Goal: Task Accomplishment & Management: Use online tool/utility

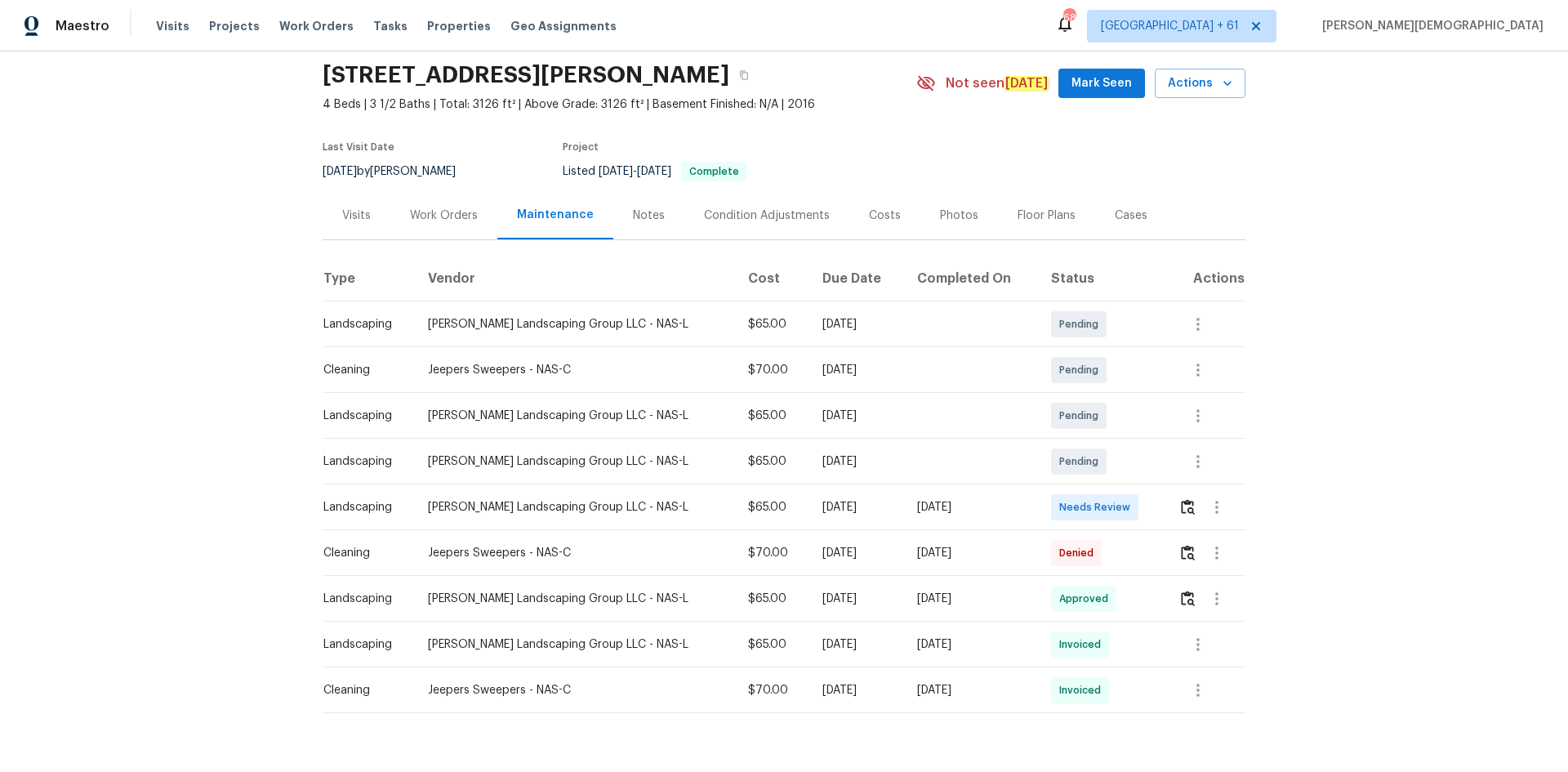
scroll to position [101, 0]
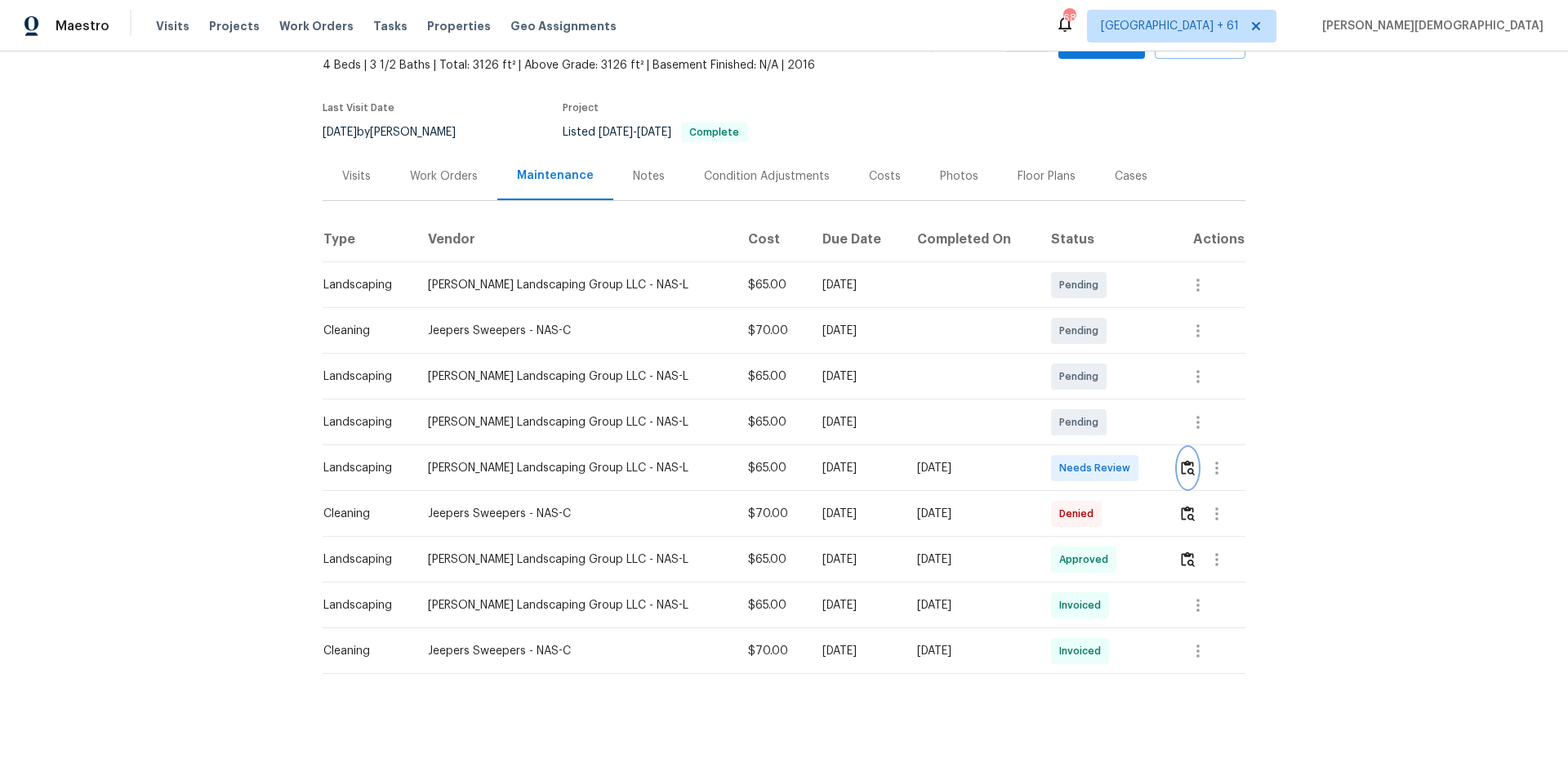
click at [1180, 469] on button "button" at bounding box center [1188, 467] width 19 height 39
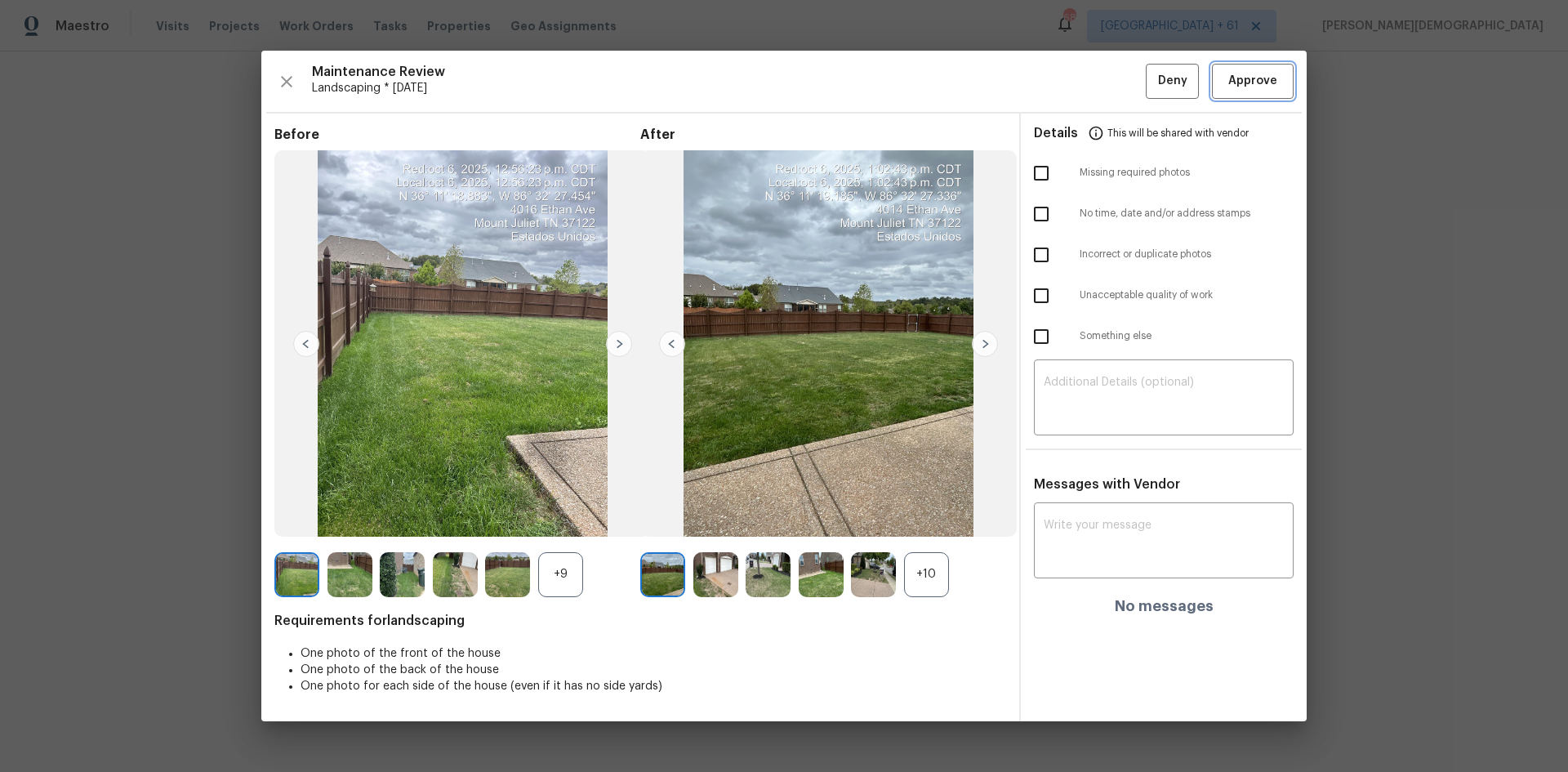
click at [1247, 84] on span "Approve" at bounding box center [1254, 82] width 49 height 21
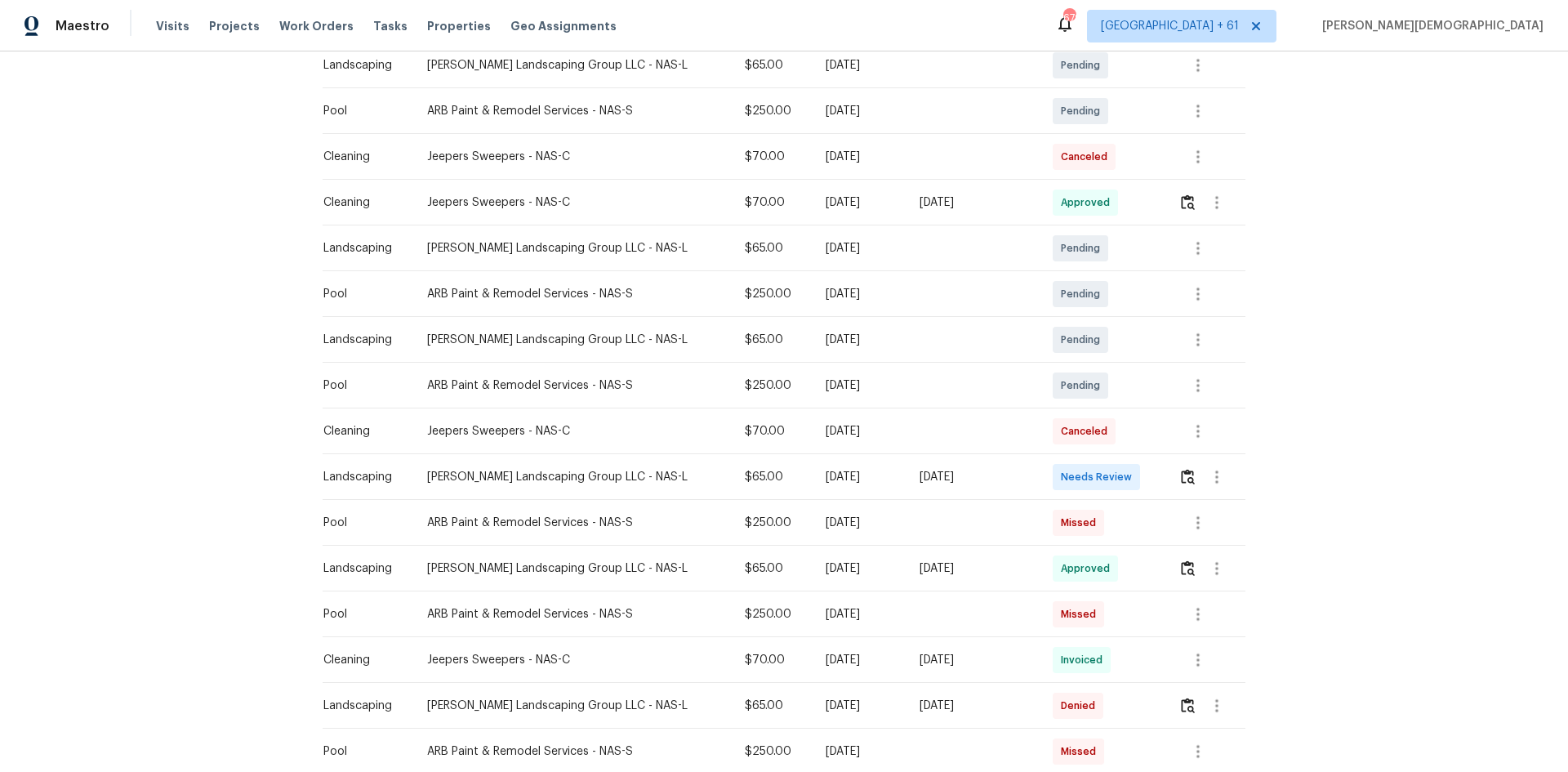
scroll to position [327, 0]
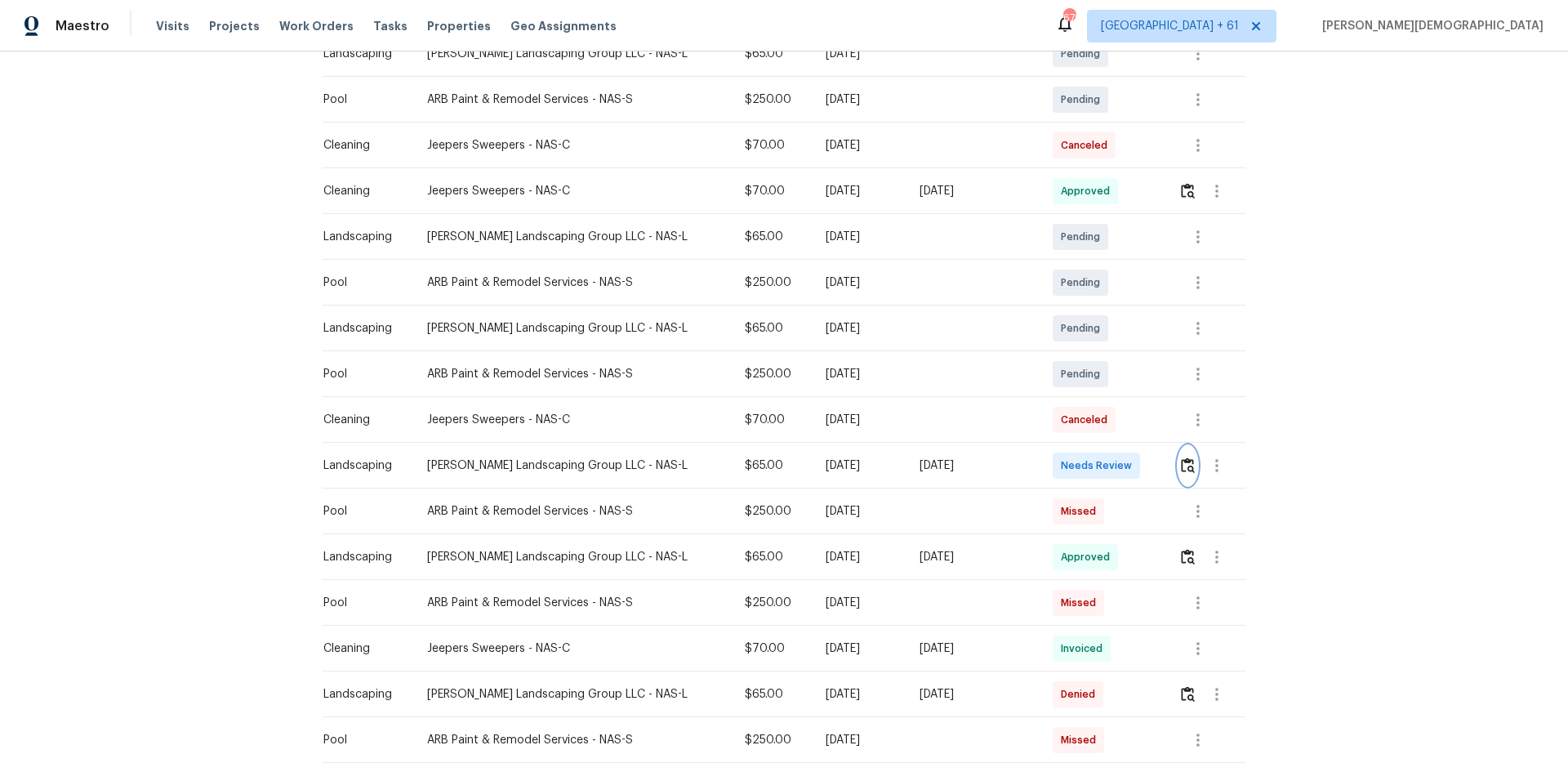
click at [1115, 456] on button "button" at bounding box center [1188, 465] width 19 height 39
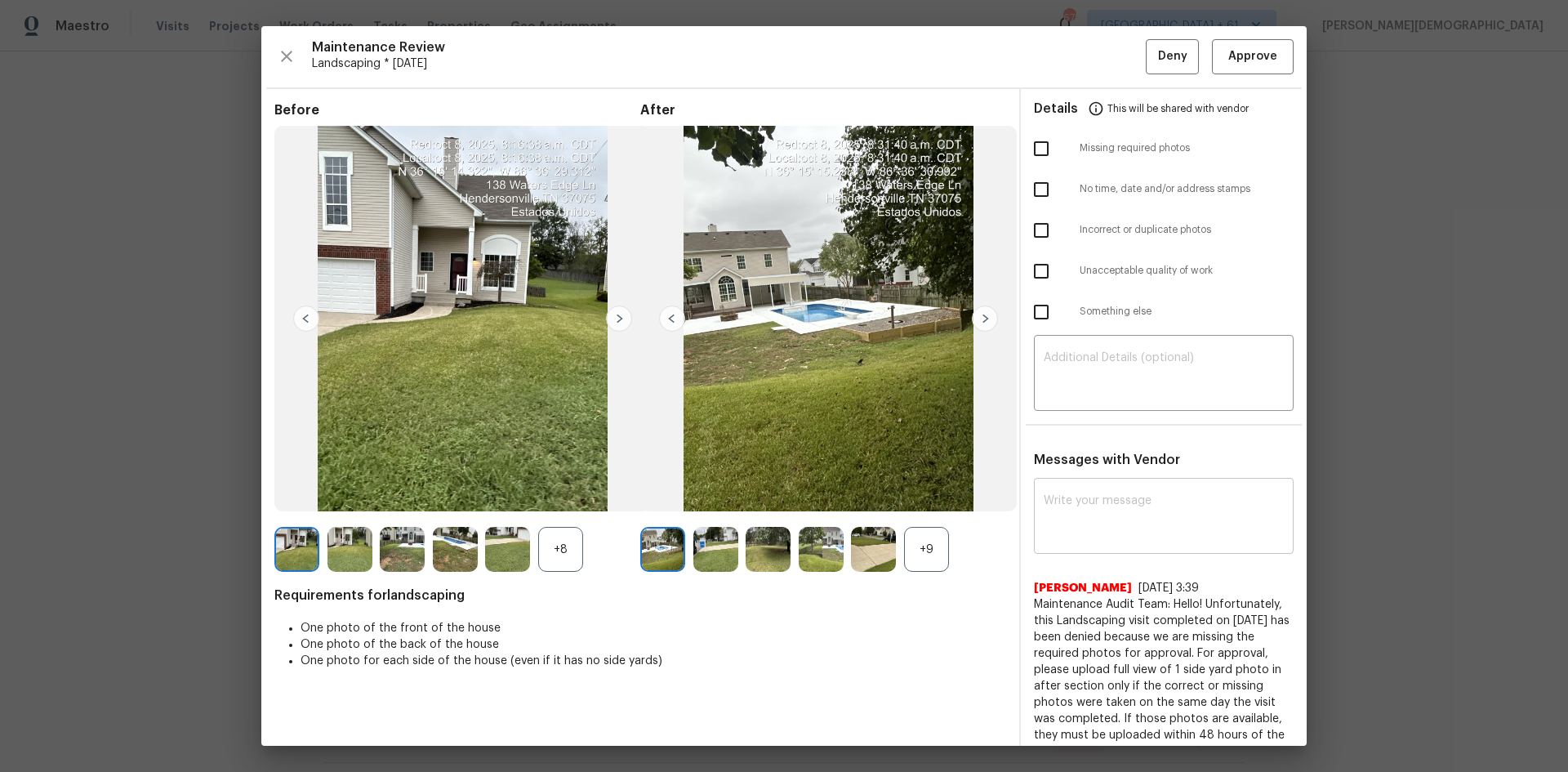
click at [1074, 495] on textarea at bounding box center [1163, 518] width 240 height 46
paste textarea "Maintenance Audit Team: Hello! Unfortunately, this landscaping visit completed …"
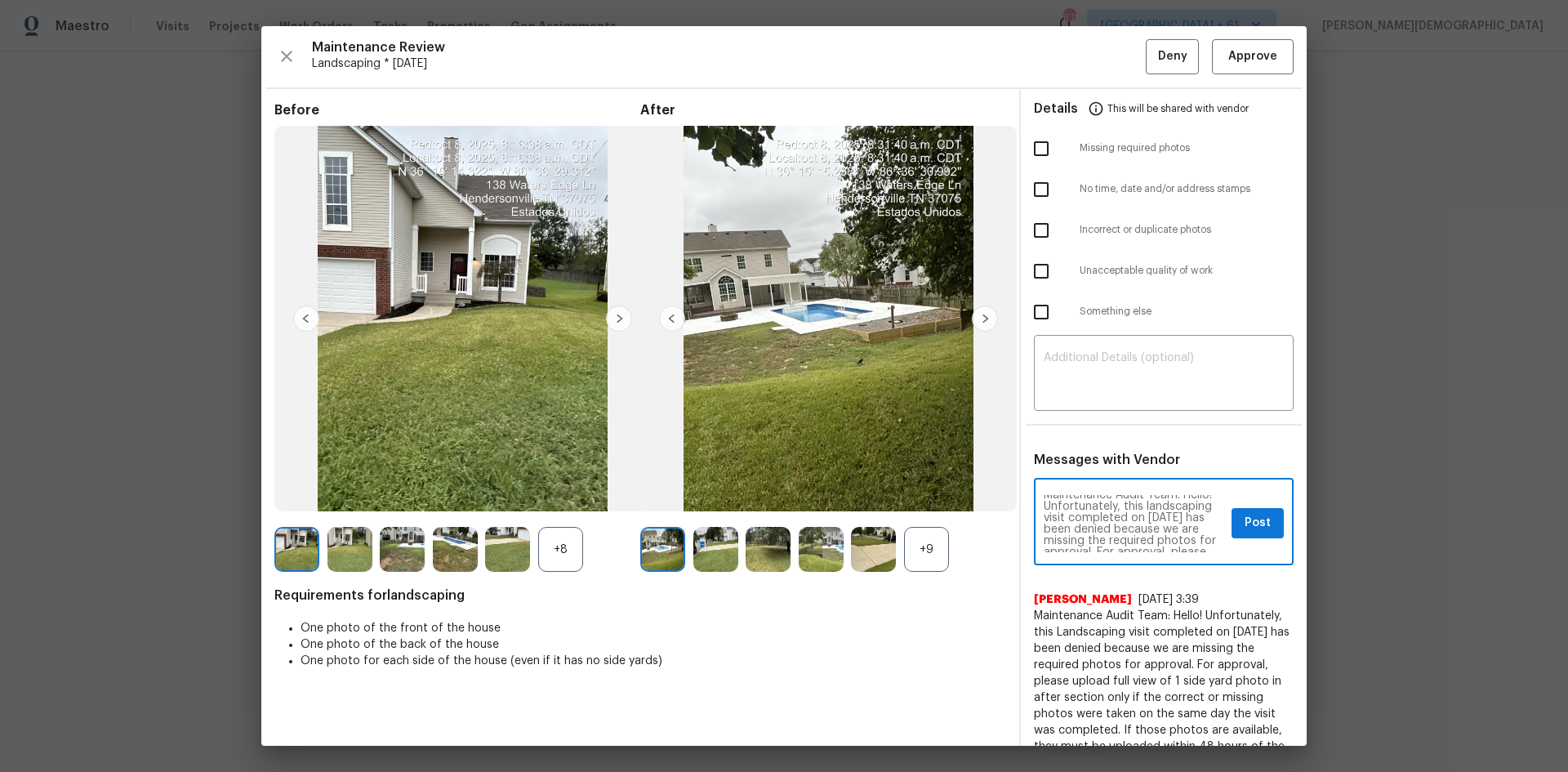
scroll to position [0, 0]
type textarea "Maintenance Audit Team: Hello! Unfortunately, this landscaping visit completed …"
click at [1095, 386] on textarea at bounding box center [1163, 375] width 240 height 46
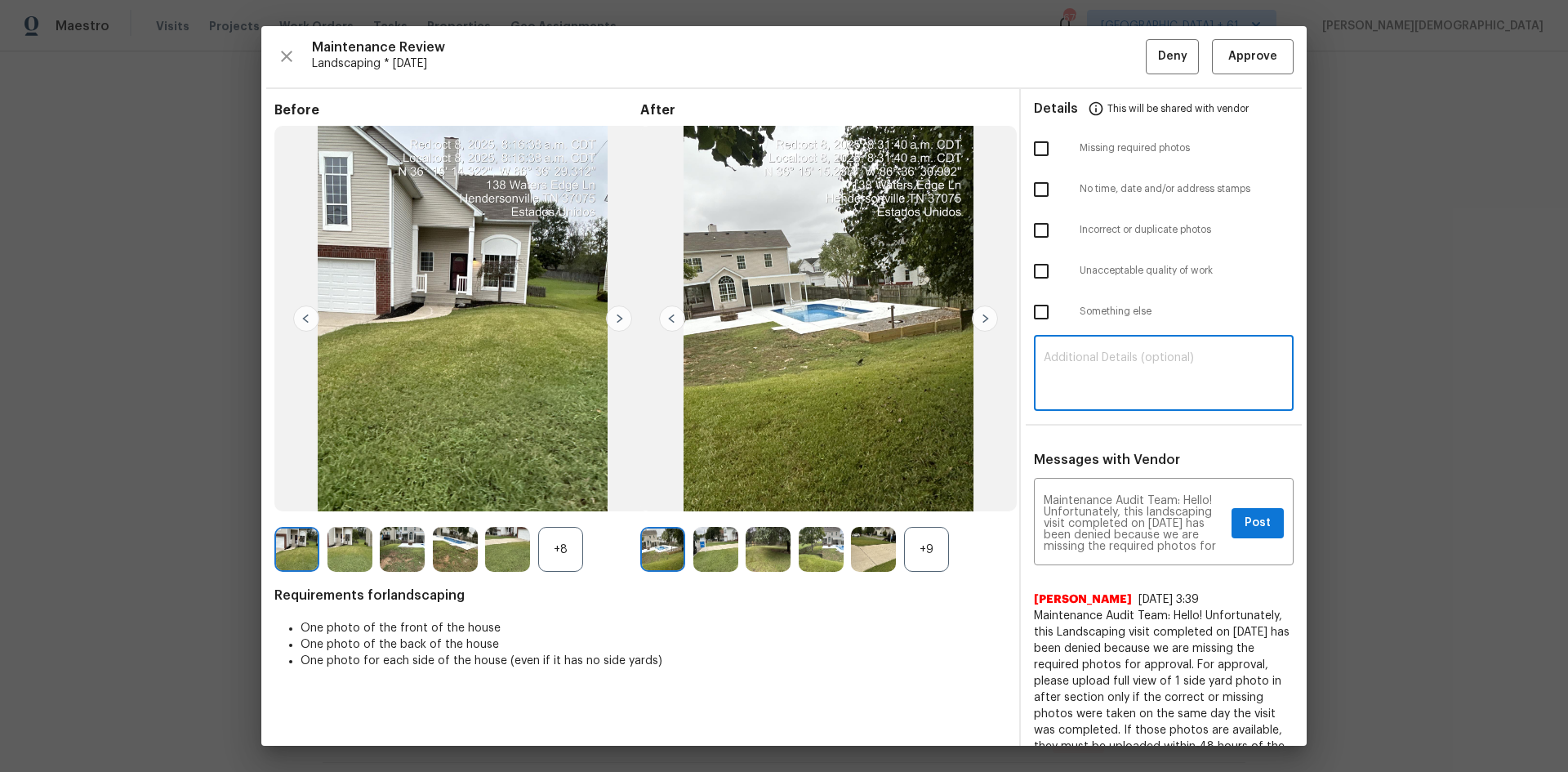
paste textarea "Maintenance Audit Team: Hello! Unfortunately, this landscaping visit completed …"
type textarea "Maintenance Audit Team: Hello! Unfortunately, this landscaping visit completed …"
click at [1115, 513] on span "Post" at bounding box center [1258, 523] width 27 height 21
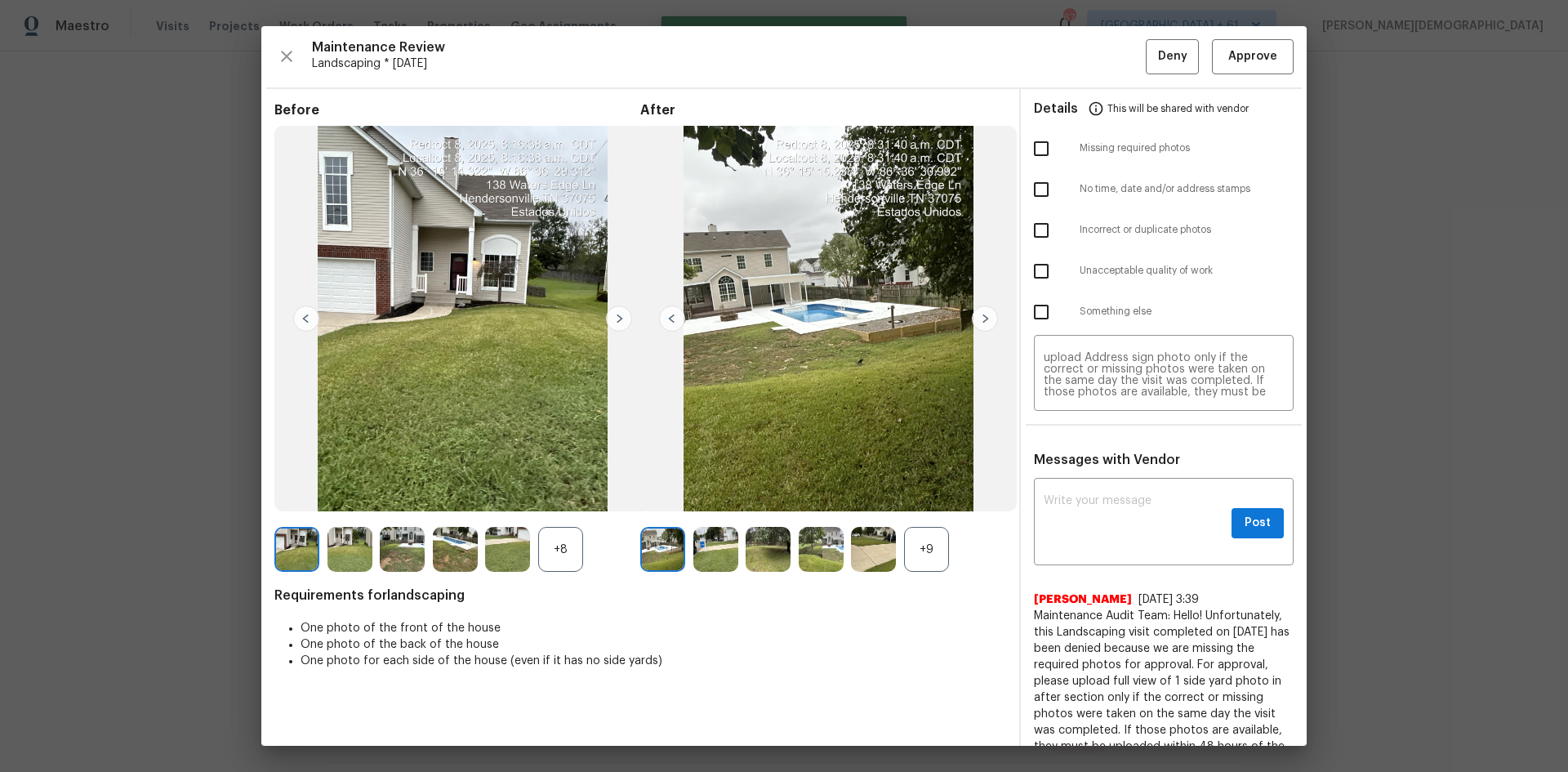
click at [1031, 133] on input "checkbox" at bounding box center [1042, 148] width 34 height 34
checkbox input "true"
click at [1115, 44] on button "Deny" at bounding box center [1173, 56] width 53 height 35
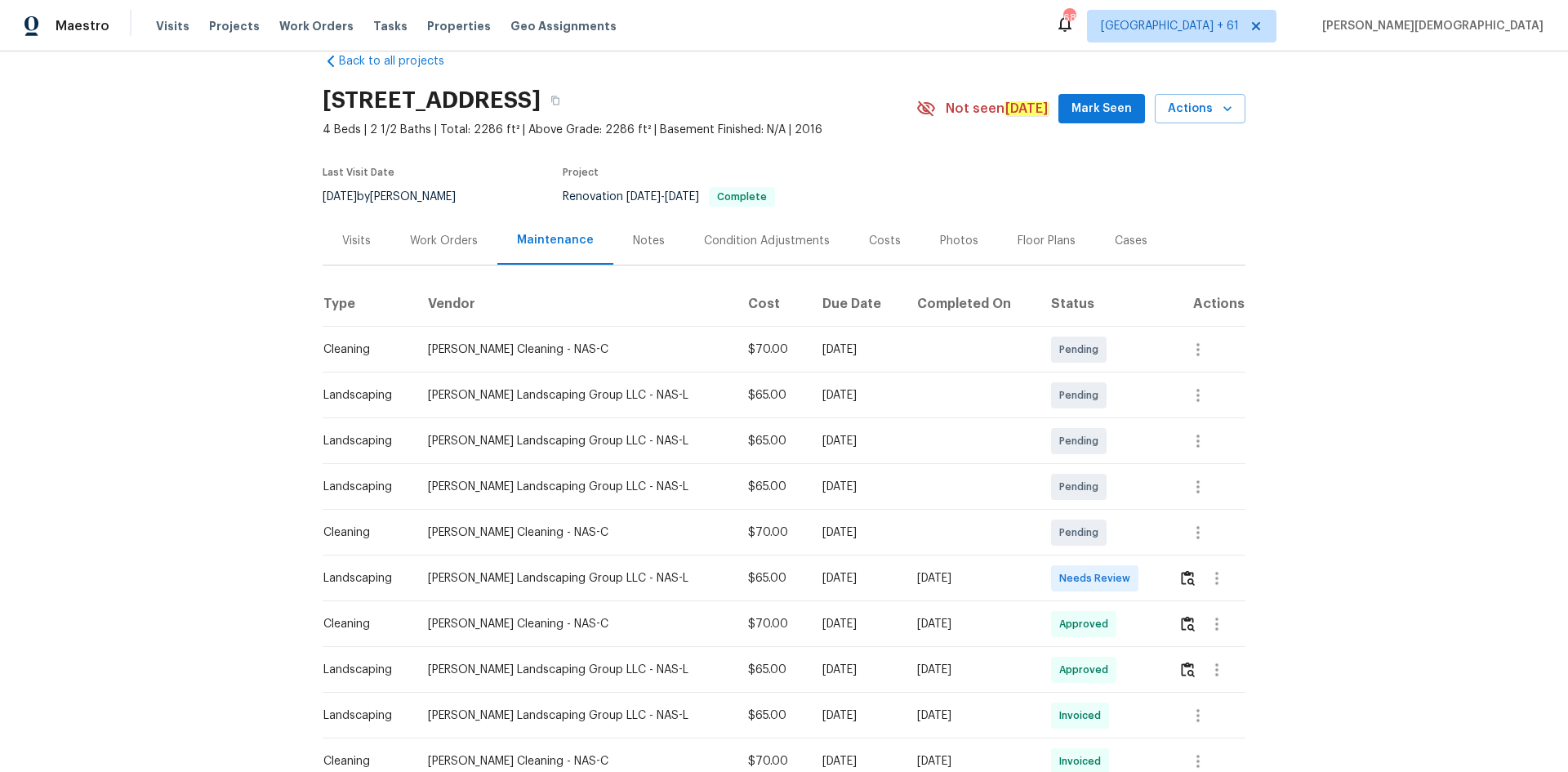
scroll to position [82, 0]
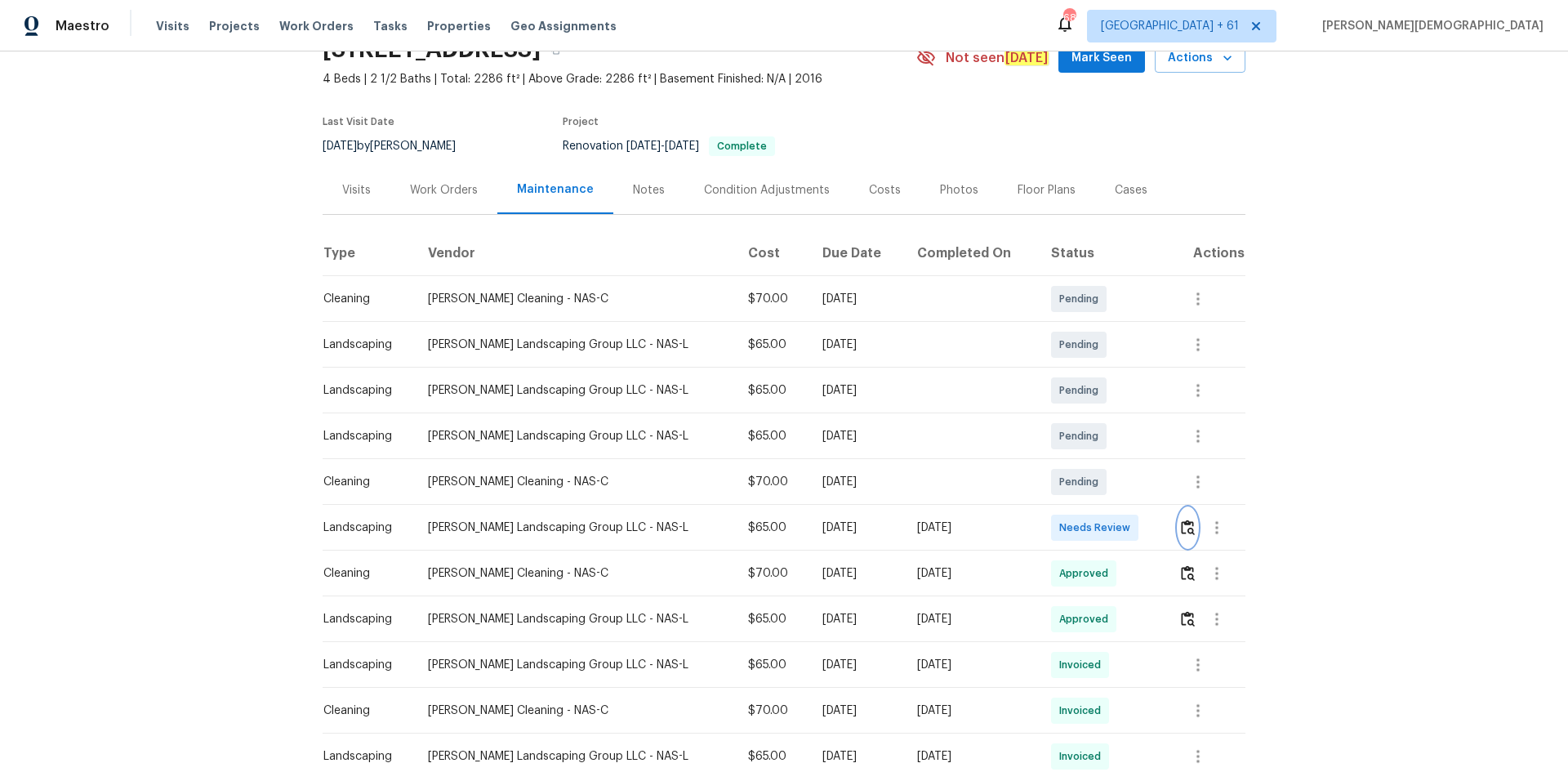
click at [1115, 517] on img "button" at bounding box center [1188, 527] width 14 height 15
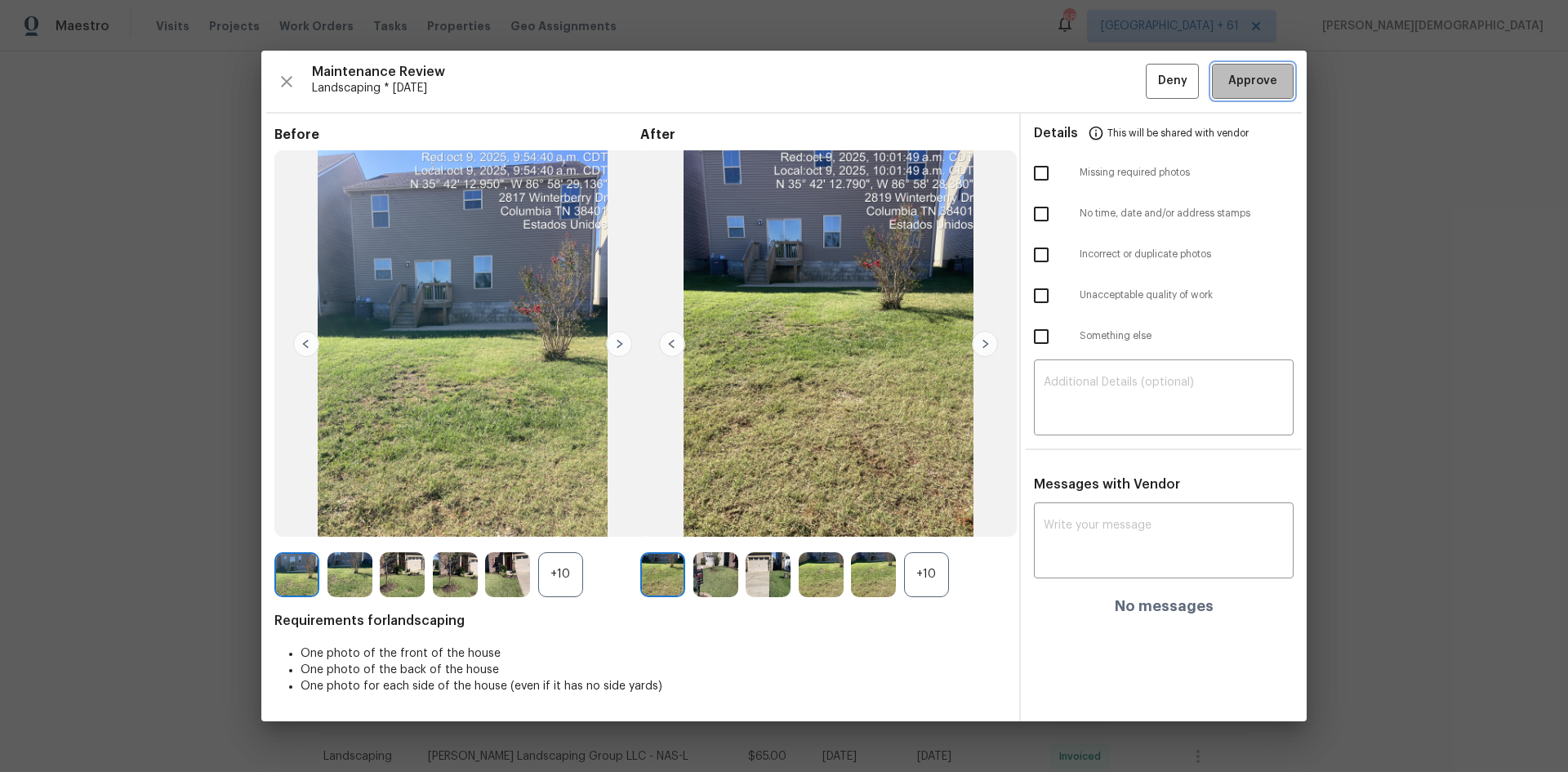
click at [1115, 92] on button "Approve" at bounding box center [1253, 81] width 82 height 35
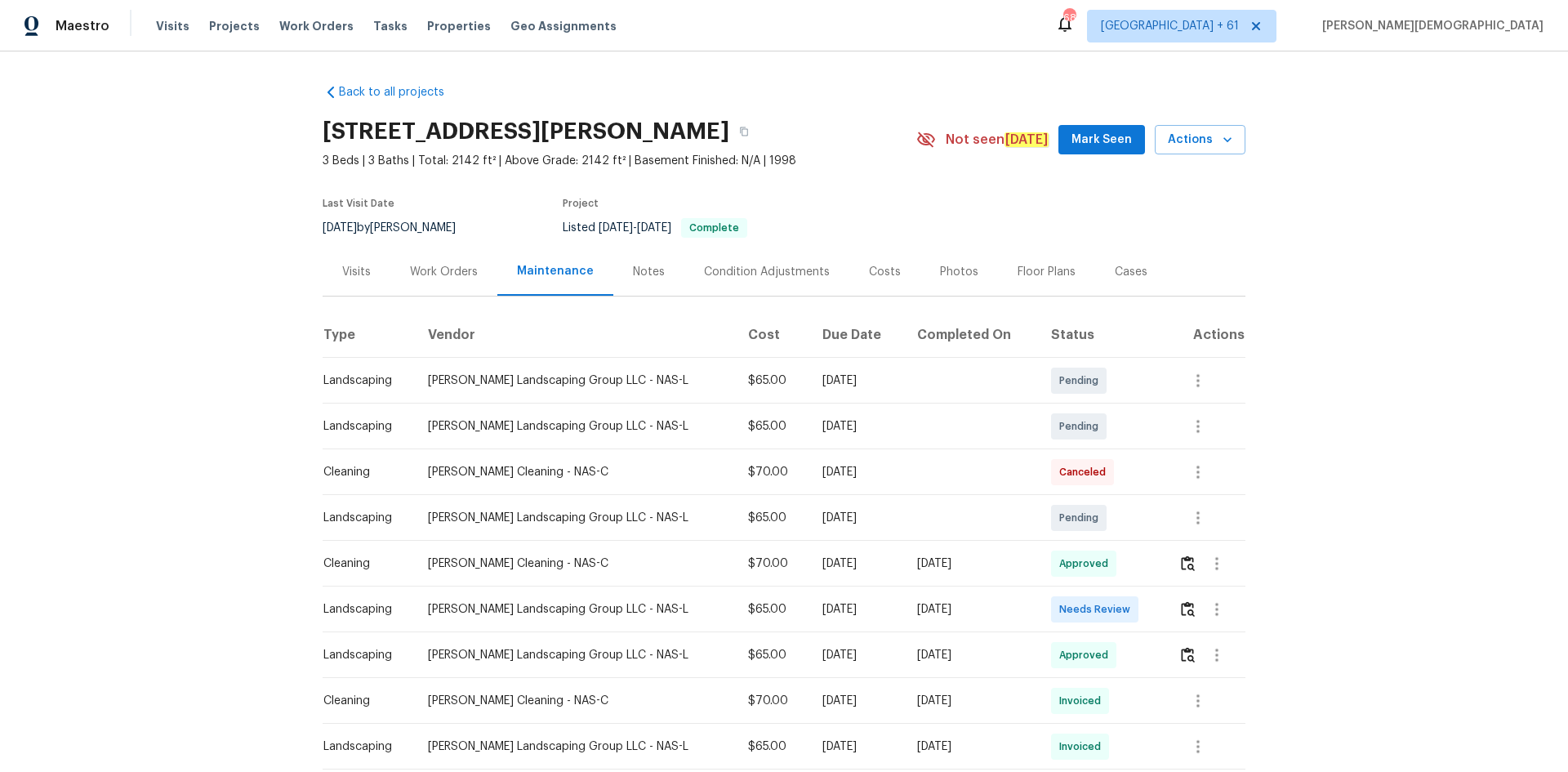
drag, startPoint x: 1408, startPoint y: 91, endPoint x: 1400, endPoint y: 69, distance: 23.4
click at [1115, 69] on div "Back to all projects 2919 Sams Ct, Spring Hill, TN 37174 3 Beds | 3 Baths | Tot…" at bounding box center [784, 411] width 1568 height 721
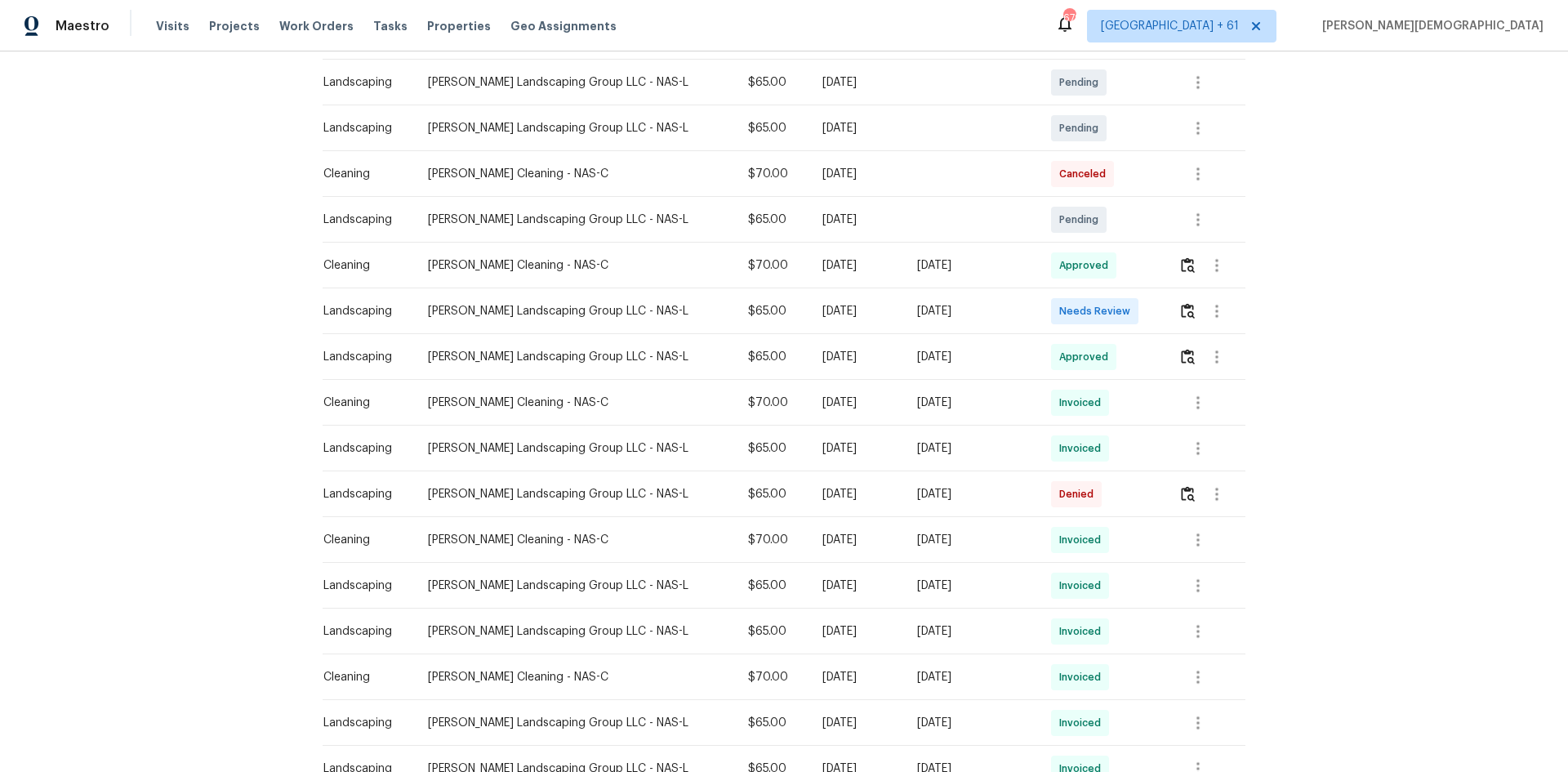
scroll to position [327, 0]
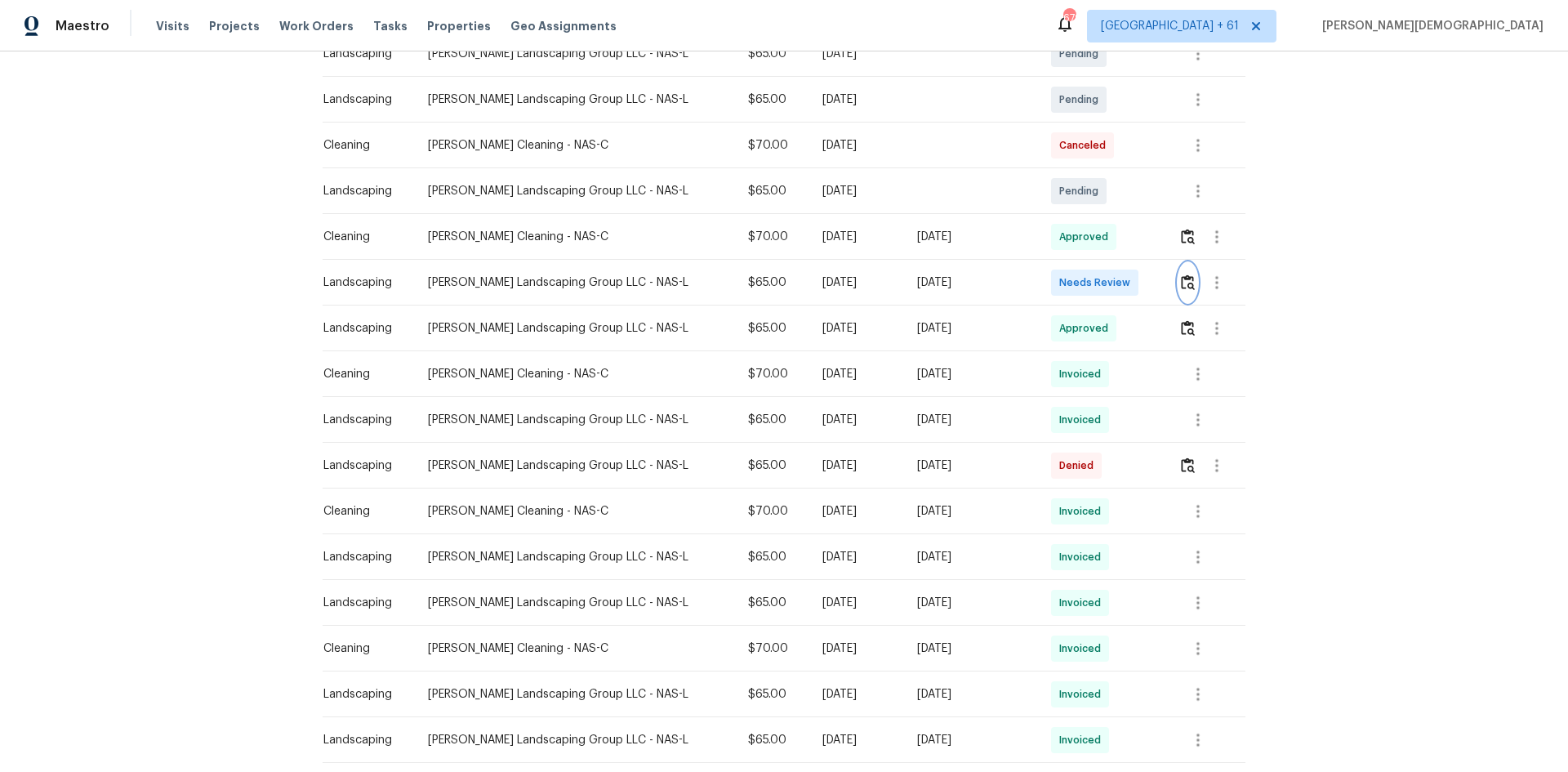
click at [1115, 273] on button "button" at bounding box center [1188, 282] width 19 height 39
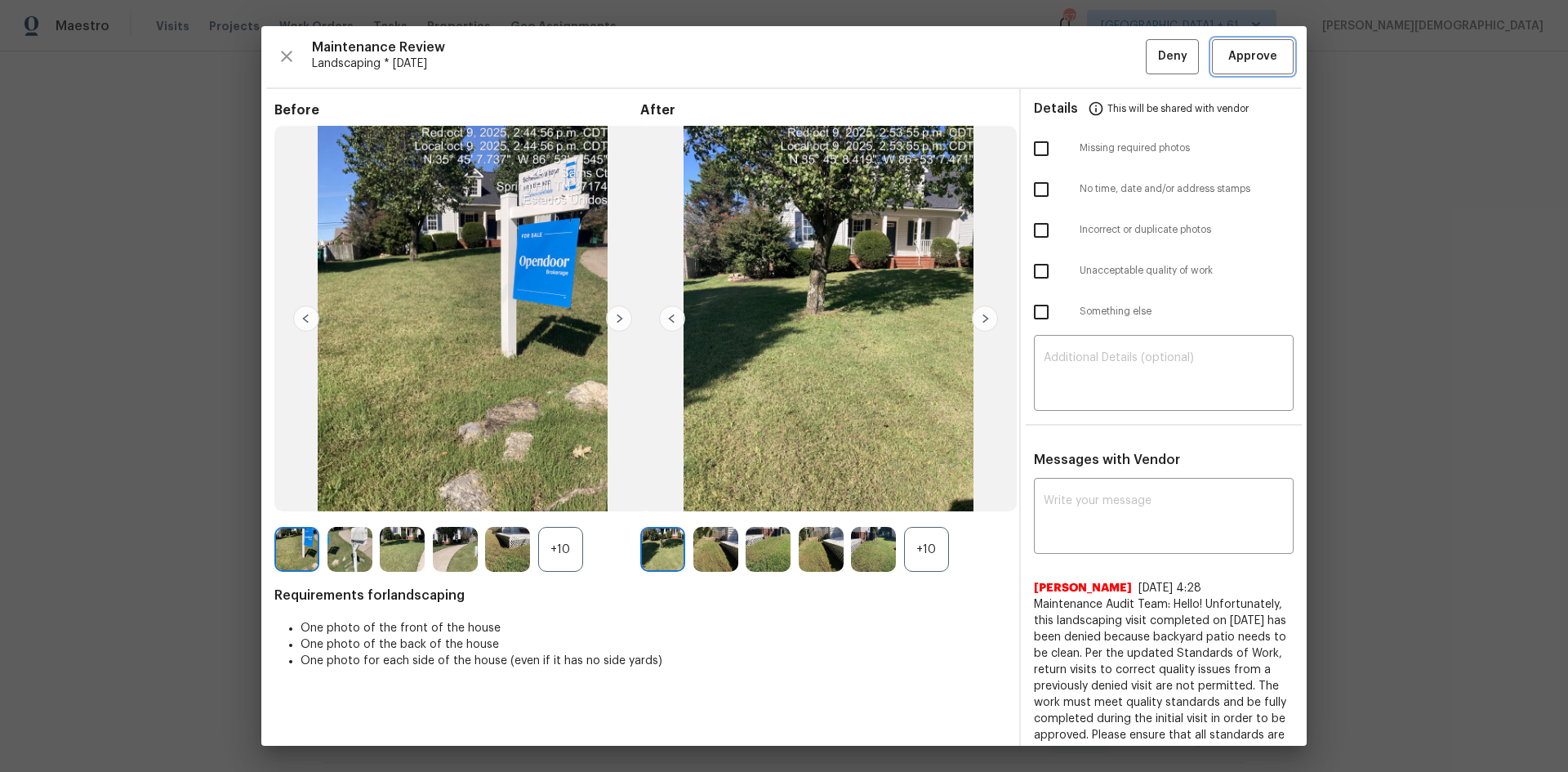
click at [1115, 66] on button "Approve" at bounding box center [1253, 56] width 82 height 35
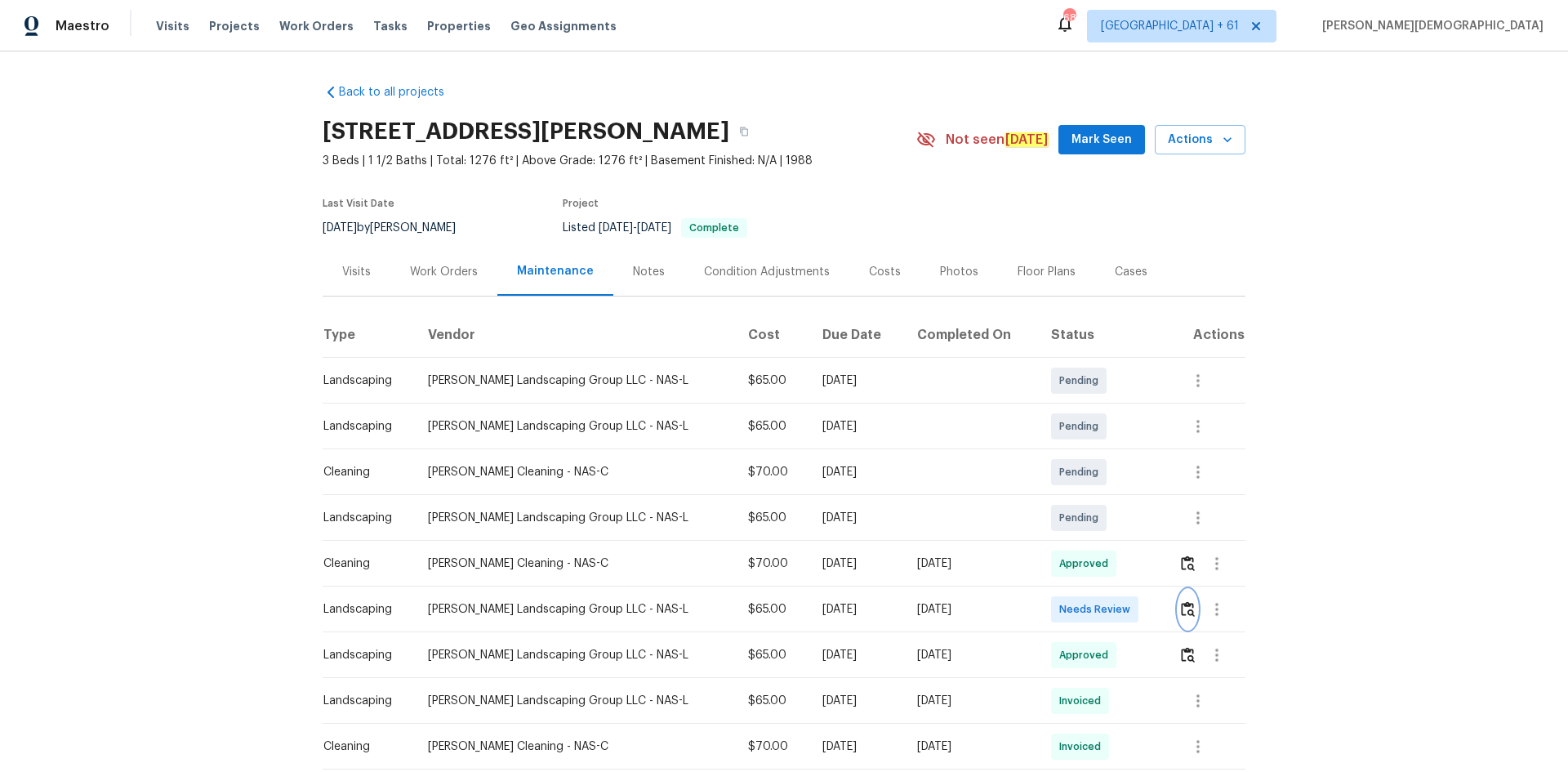
click at [844, 516] on button "button" at bounding box center [1188, 609] width 19 height 39
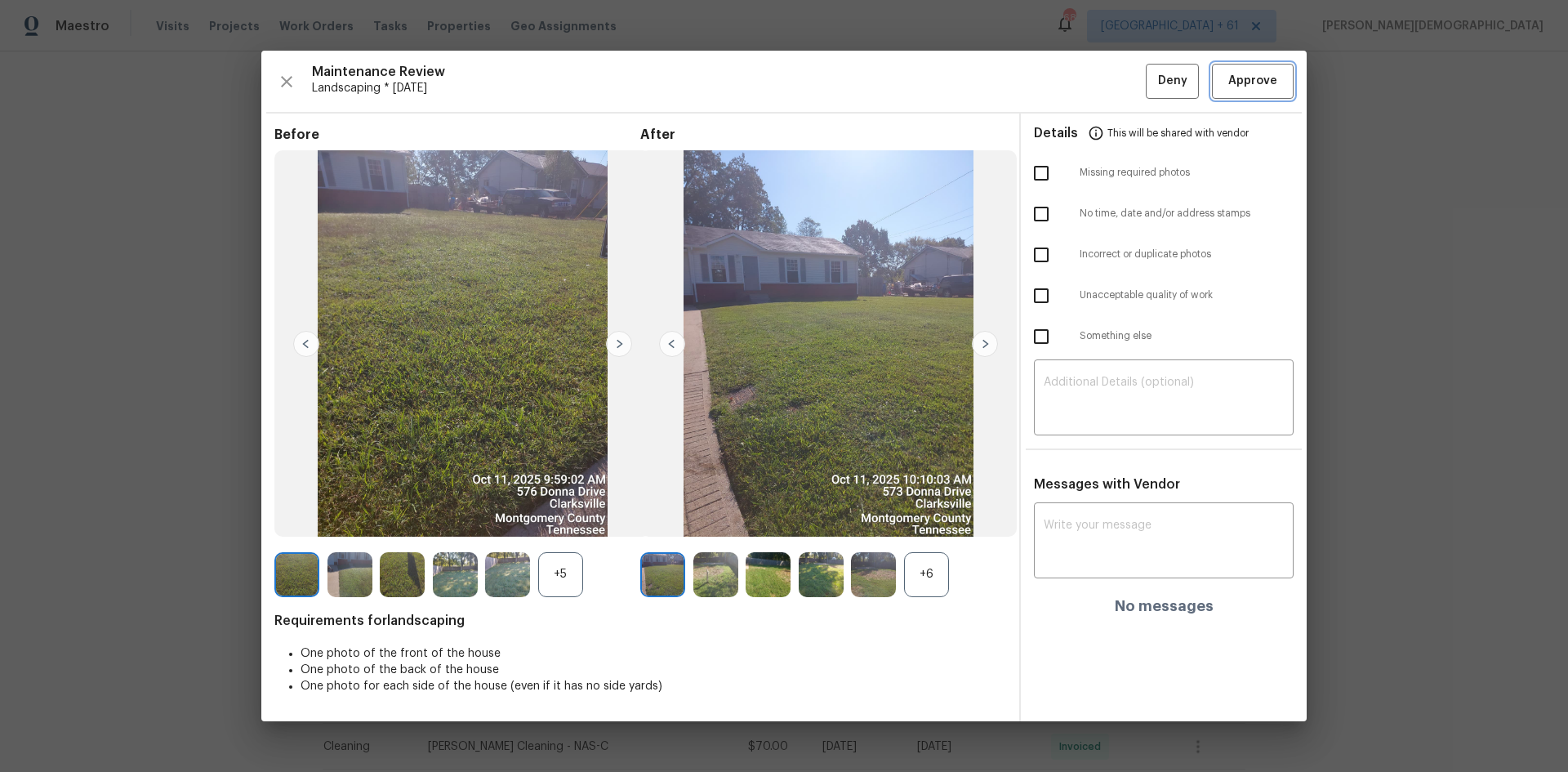
click at [844, 92] on button "Approve" at bounding box center [1253, 81] width 82 height 35
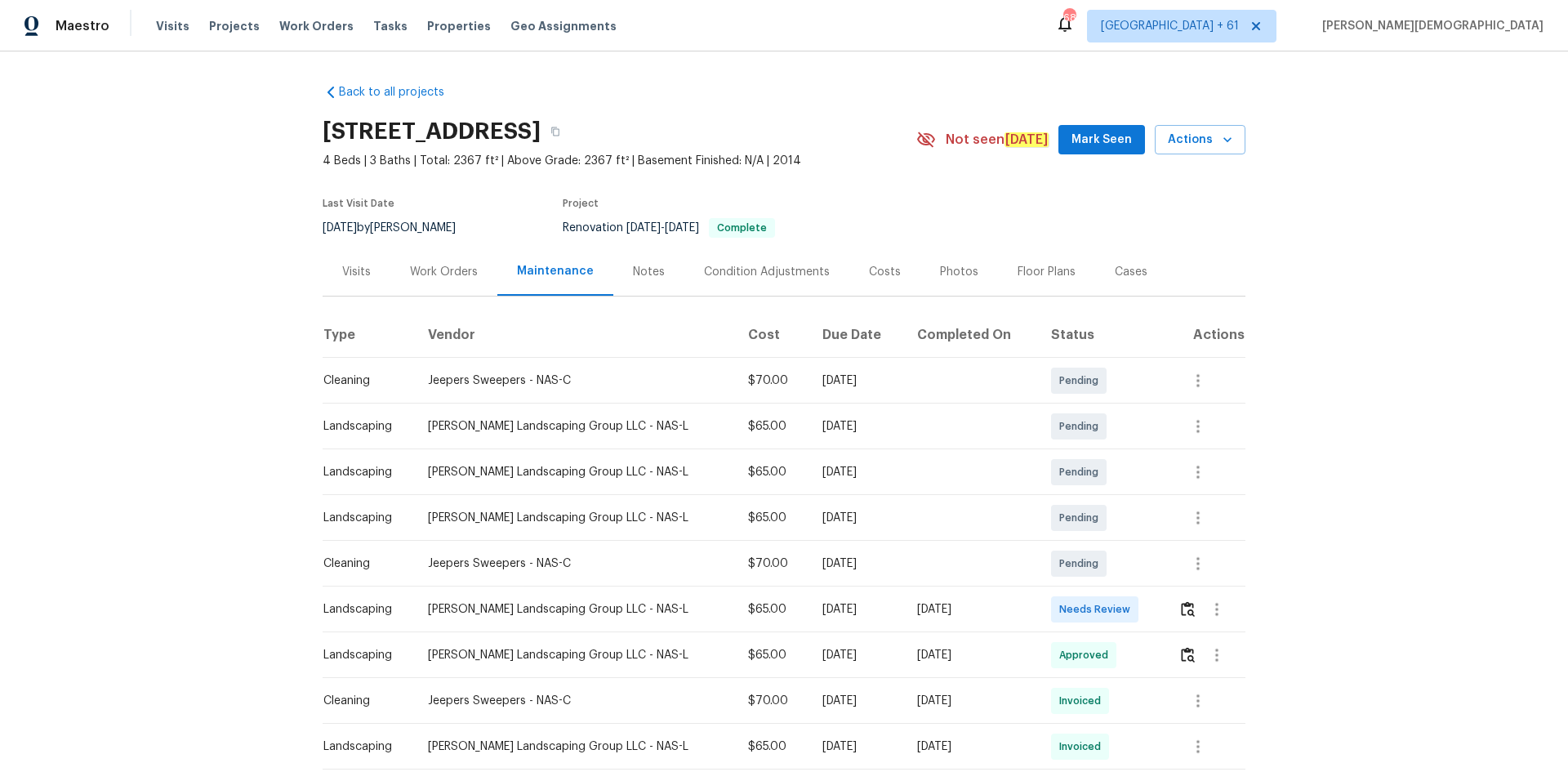
scroll to position [163, 0]
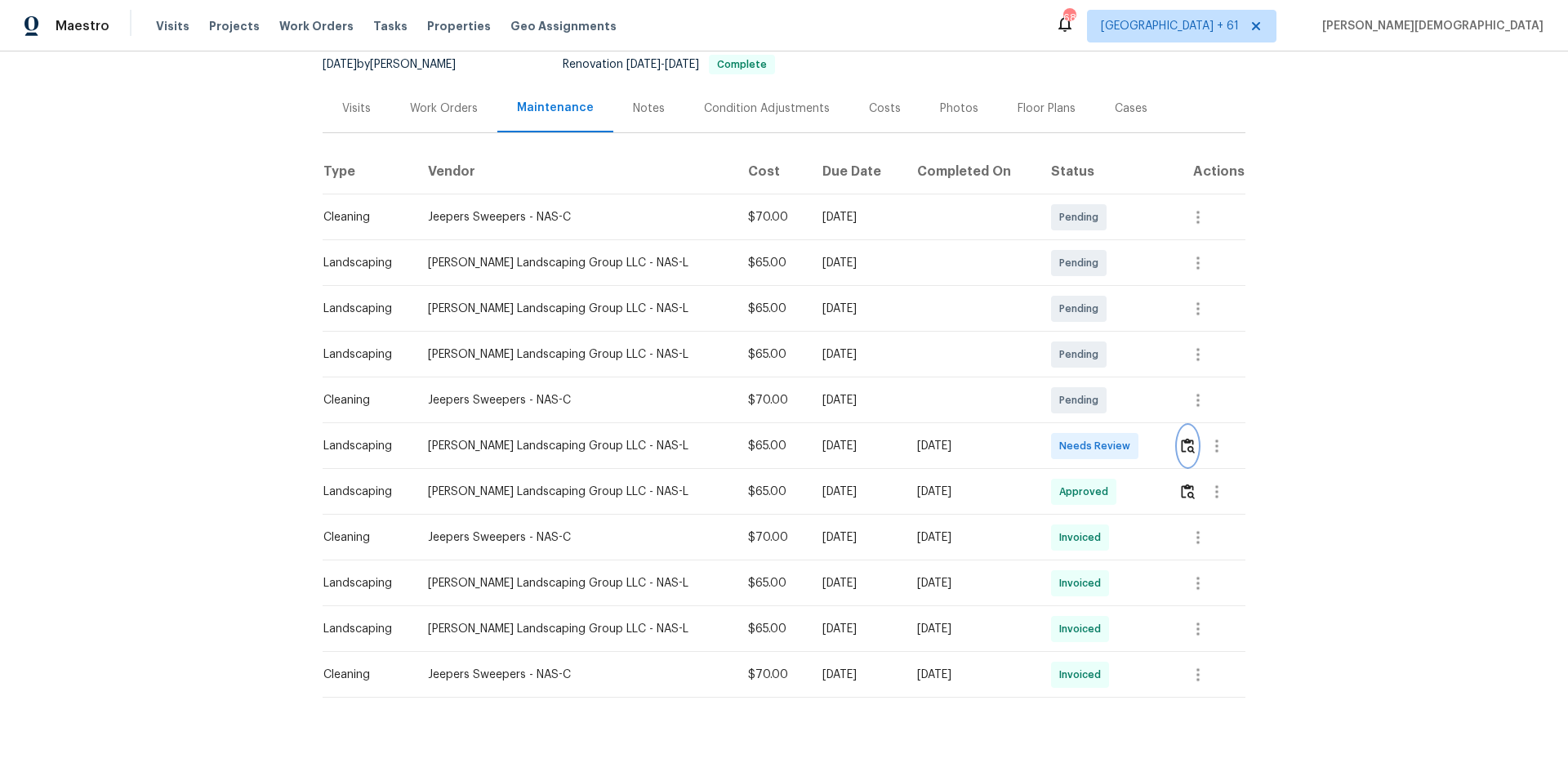
click at [1115, 442] on img "button" at bounding box center [1188, 445] width 14 height 15
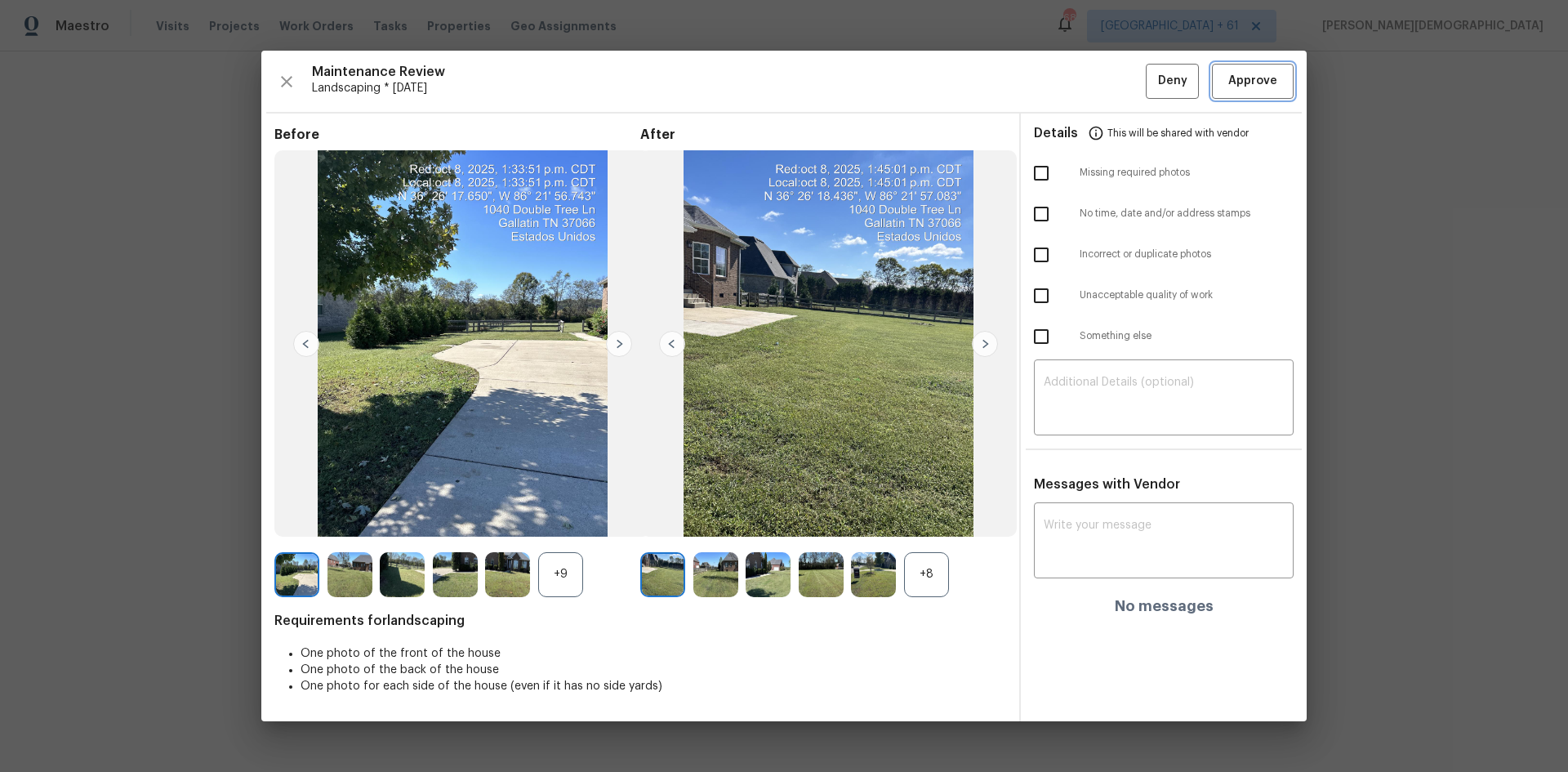
click at [1115, 85] on span "Approve" at bounding box center [1253, 82] width 55 height 21
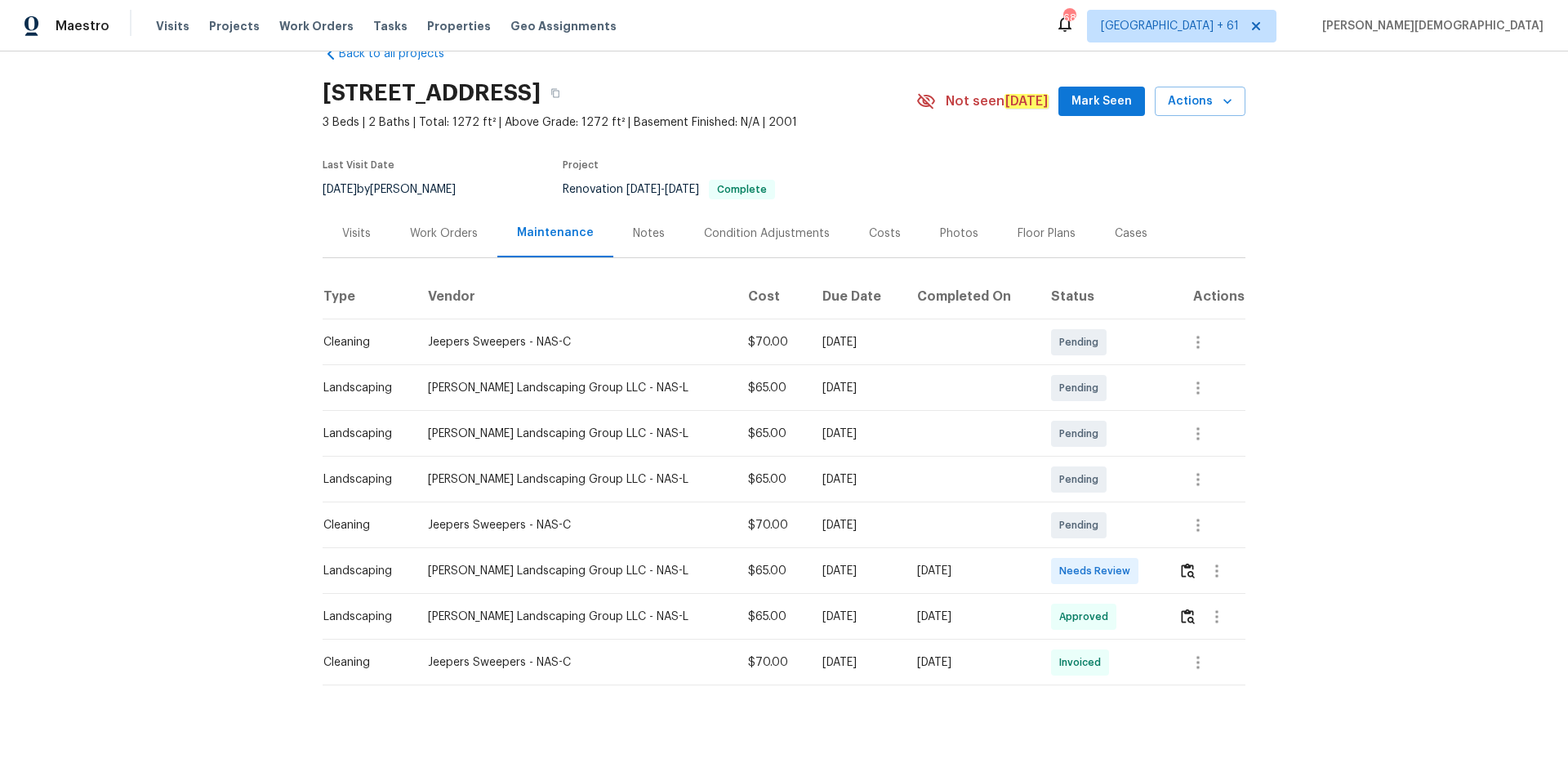
scroll to position [55, 0]
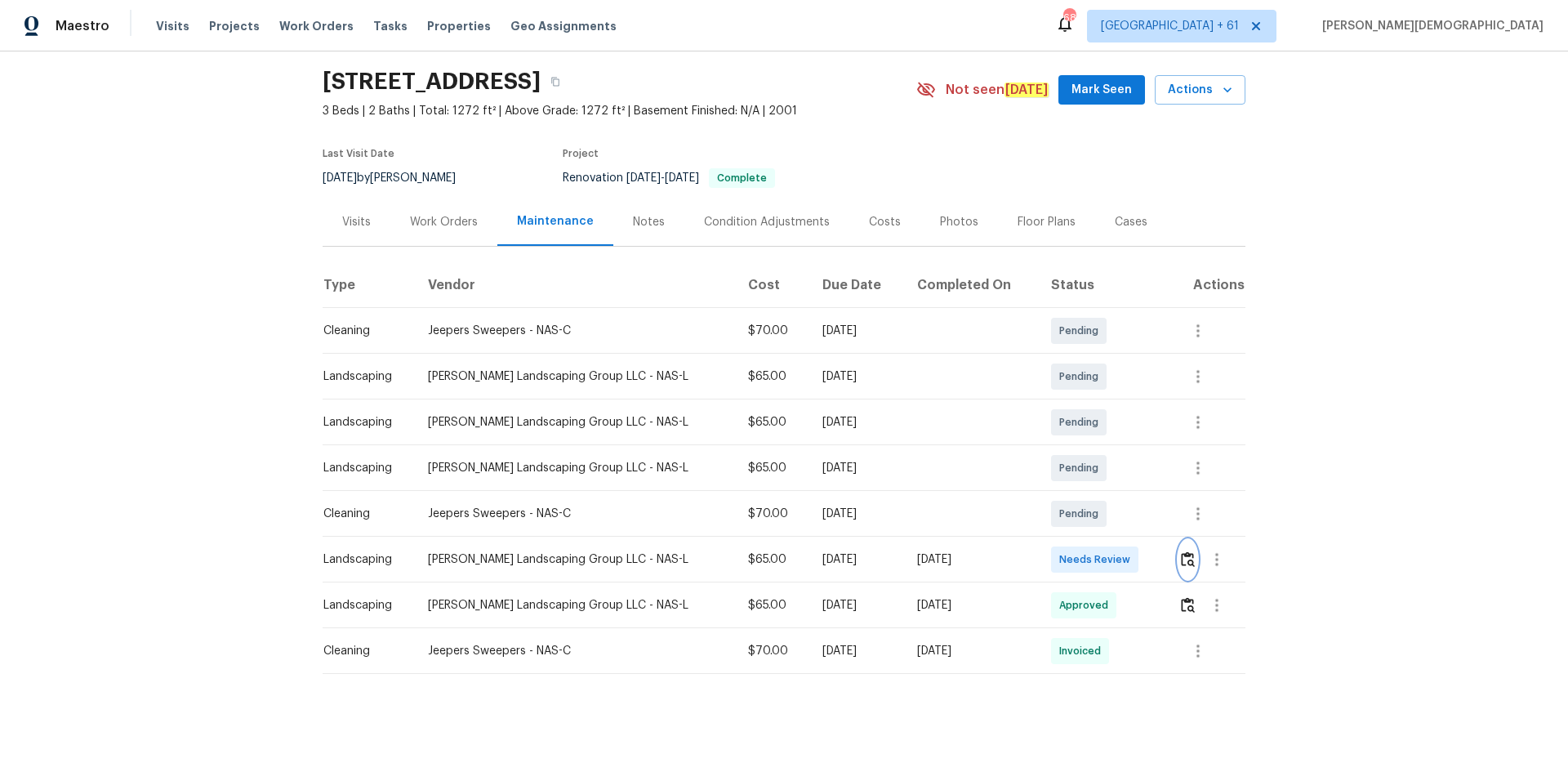
click at [844, 516] on img "button" at bounding box center [1188, 559] width 14 height 15
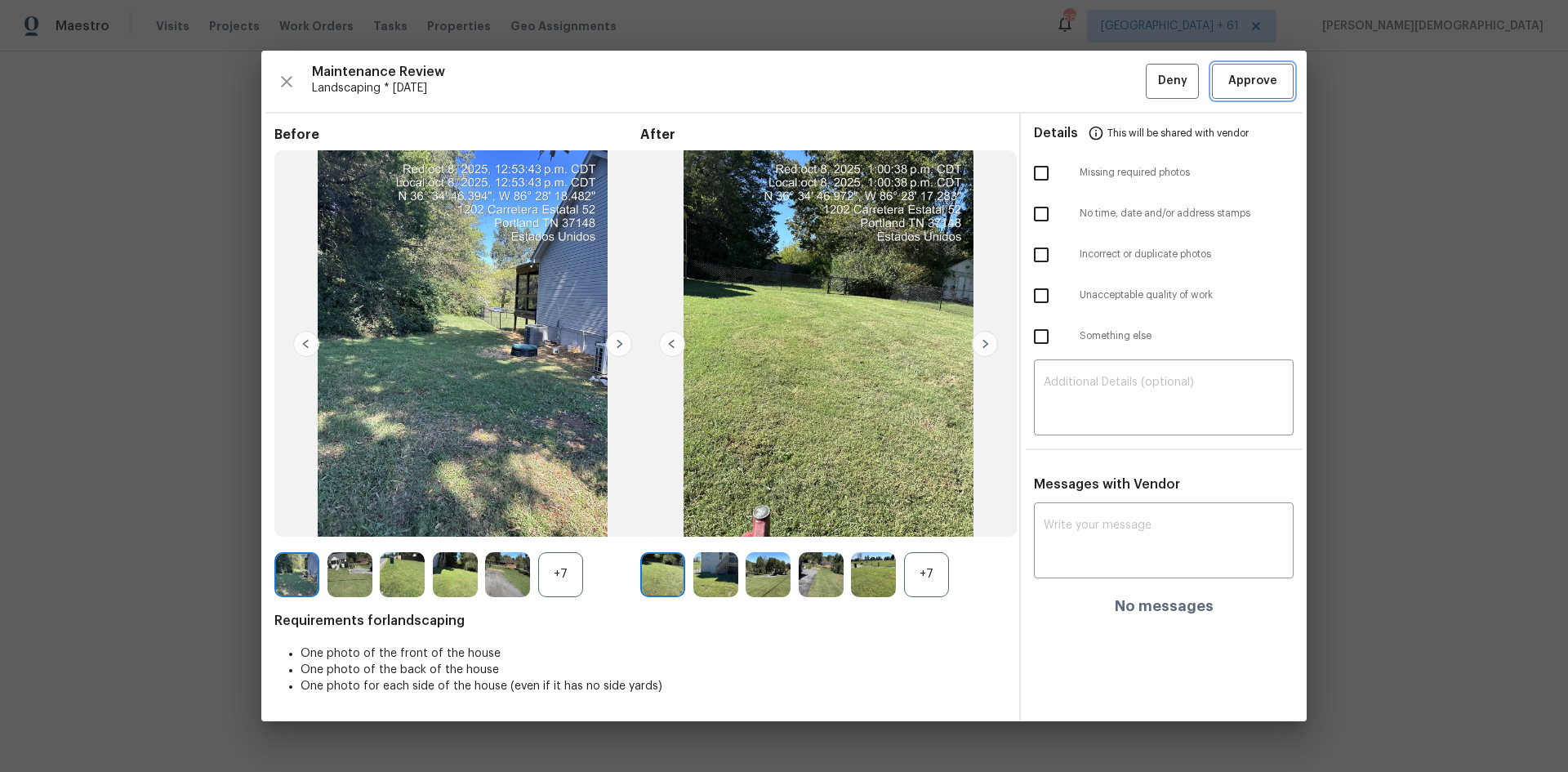
click at [844, 90] on span "Approve" at bounding box center [1254, 82] width 49 height 21
